Goal: Transaction & Acquisition: Purchase product/service

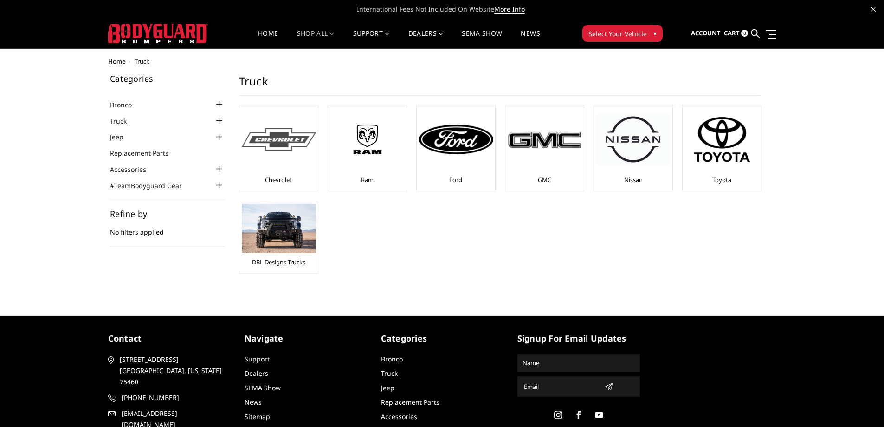
click at [277, 136] on img at bounding box center [279, 139] width 74 height 23
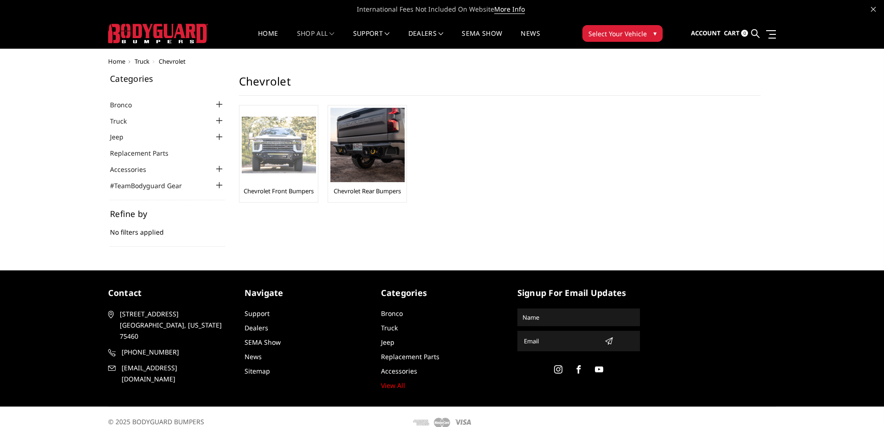
click at [286, 147] on img at bounding box center [279, 145] width 74 height 57
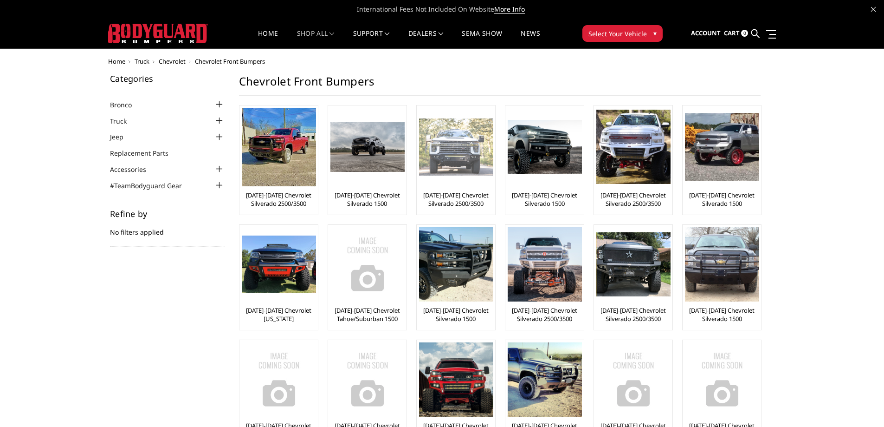
click at [456, 151] on img at bounding box center [456, 146] width 74 height 57
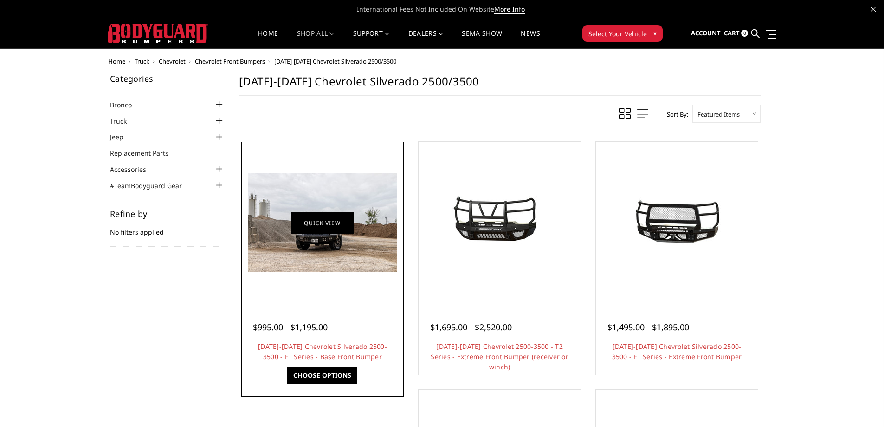
click at [328, 225] on link "Quick view" at bounding box center [323, 223] width 62 height 22
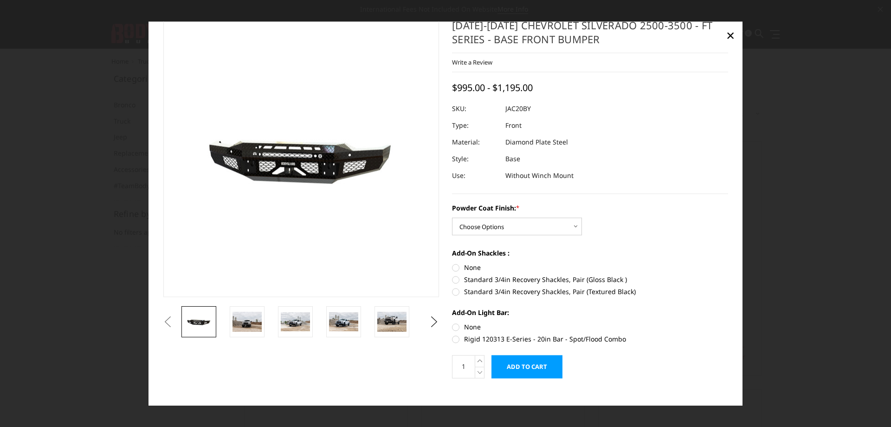
scroll to position [27, 0]
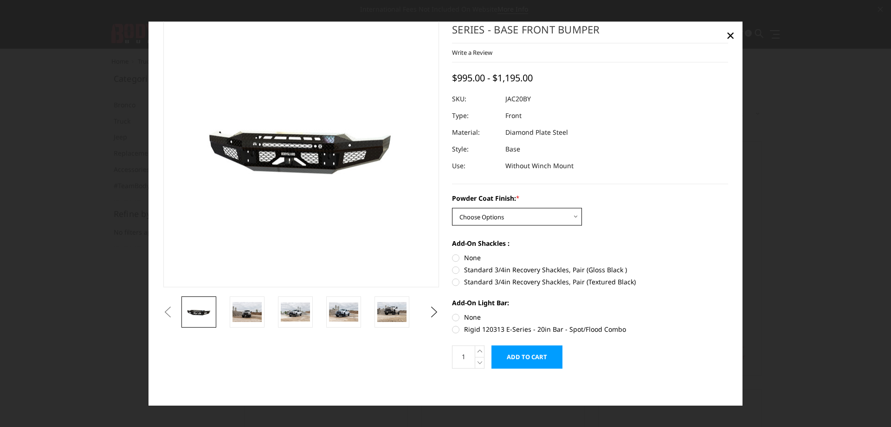
click at [523, 214] on select "Choose Options Bare Metal Gloss Black Powder Coat Textured Black Powder Coat" at bounding box center [517, 217] width 130 height 18
select select "3365"
click at [452, 208] on select "Choose Options Bare Metal Gloss Black Powder Coat Textured Black Powder Coat" at bounding box center [517, 217] width 130 height 18
click at [247, 305] on img at bounding box center [247, 311] width 29 height 19
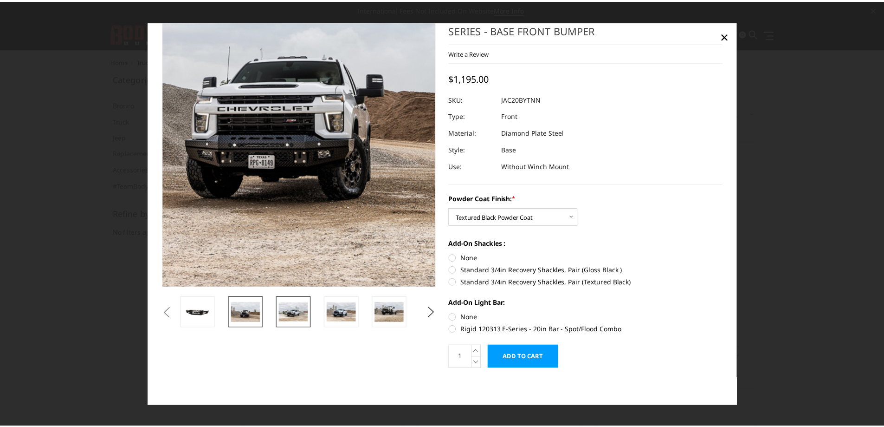
scroll to position [2, 0]
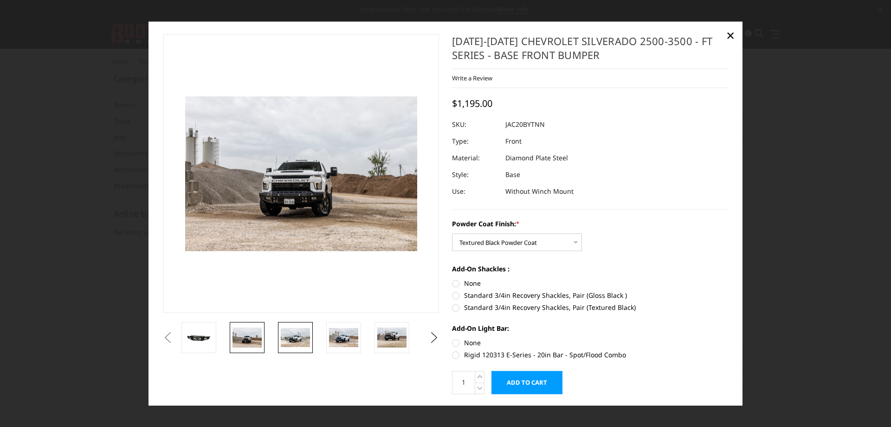
click at [294, 341] on img at bounding box center [295, 337] width 29 height 19
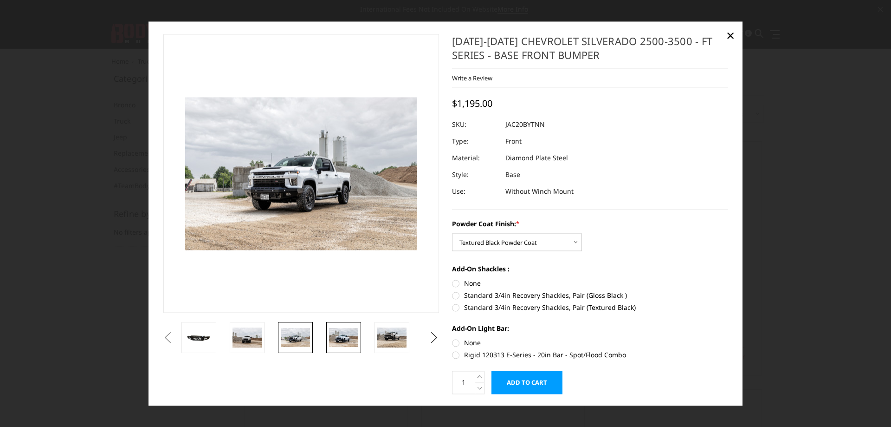
click at [336, 338] on img at bounding box center [343, 337] width 29 height 19
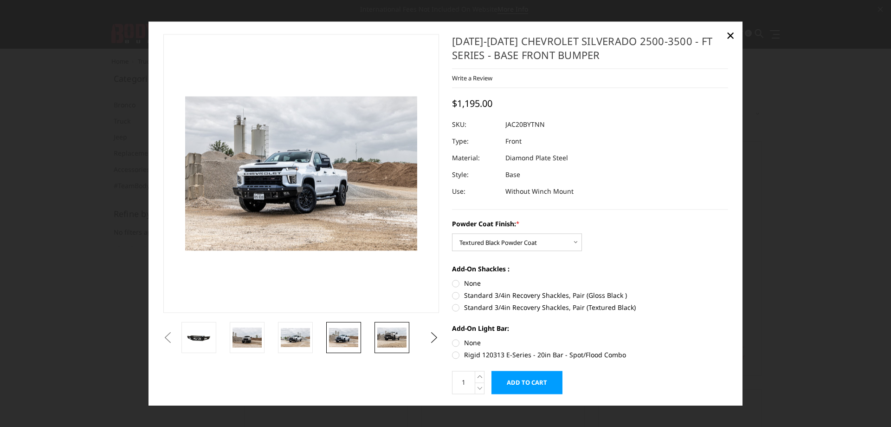
click at [409, 338] on link at bounding box center [392, 337] width 35 height 31
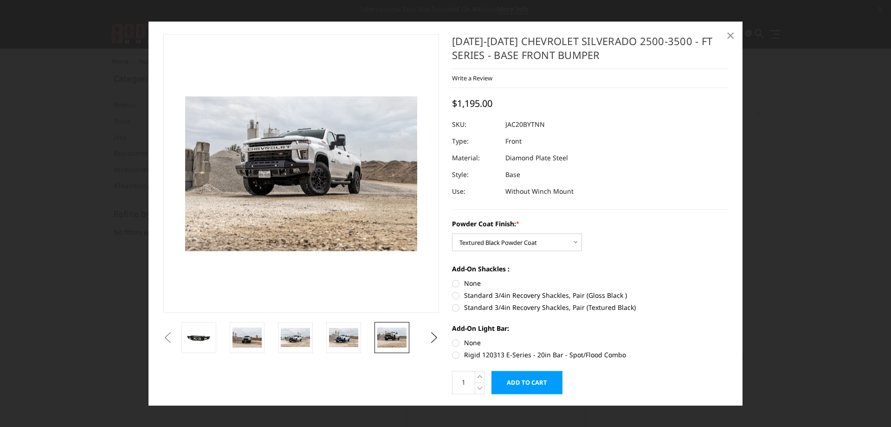
click at [728, 34] on span "×" at bounding box center [731, 36] width 8 height 20
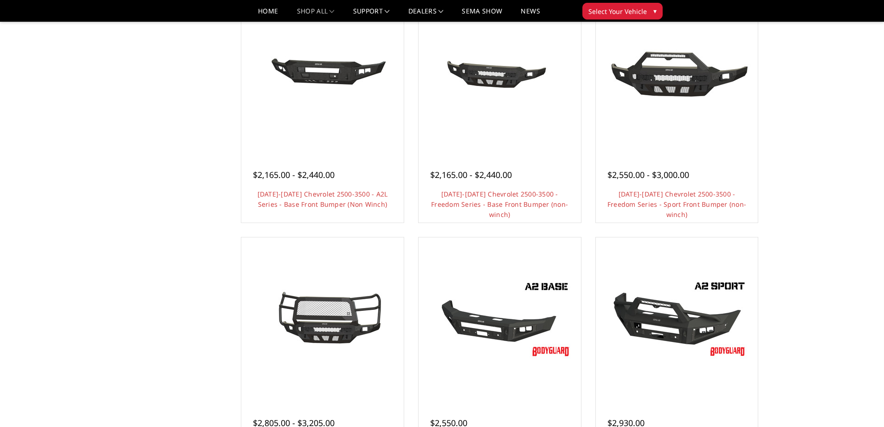
scroll to position [371, 0]
